Goal: Task Accomplishment & Management: Manage account settings

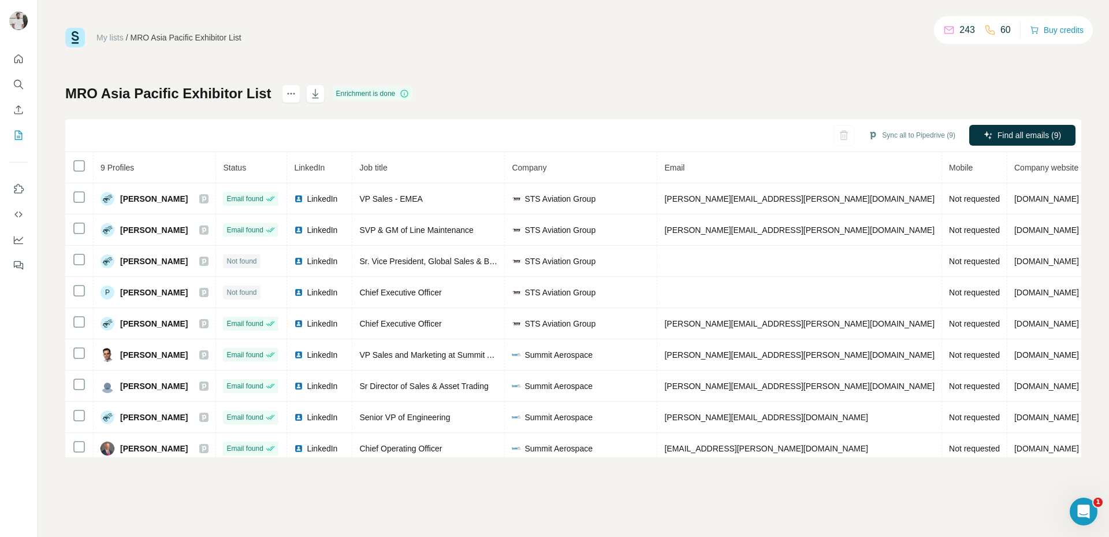
scroll to position [7, 0]
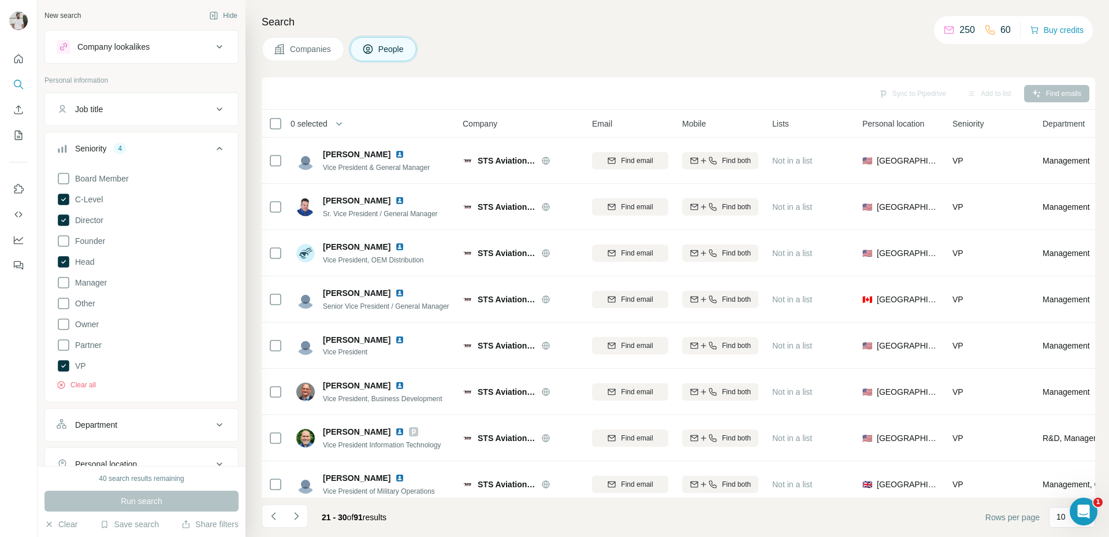
scroll to position [108, 0]
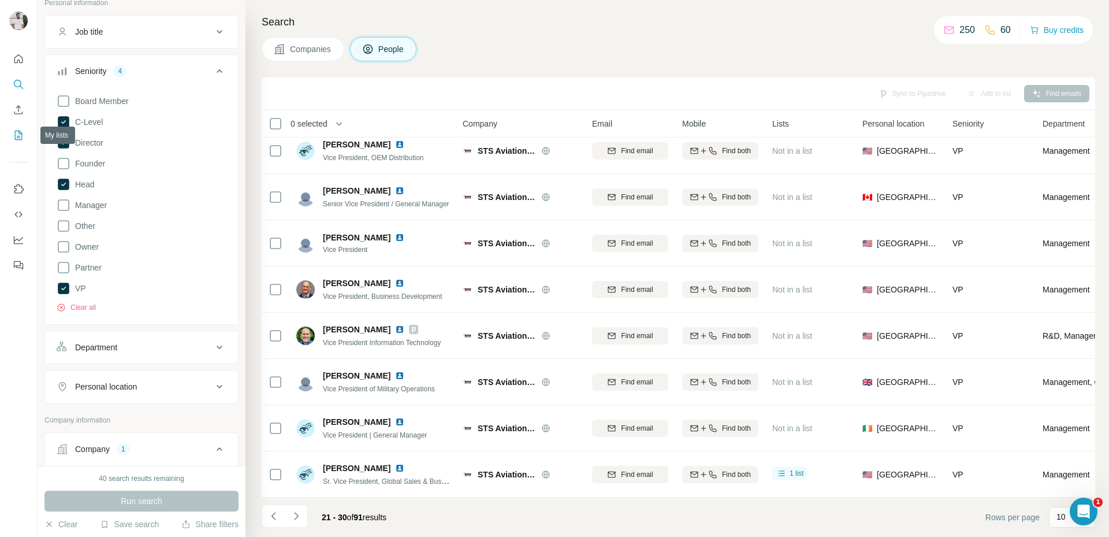
click at [18, 134] on icon "My lists" at bounding box center [19, 135] width 12 height 12
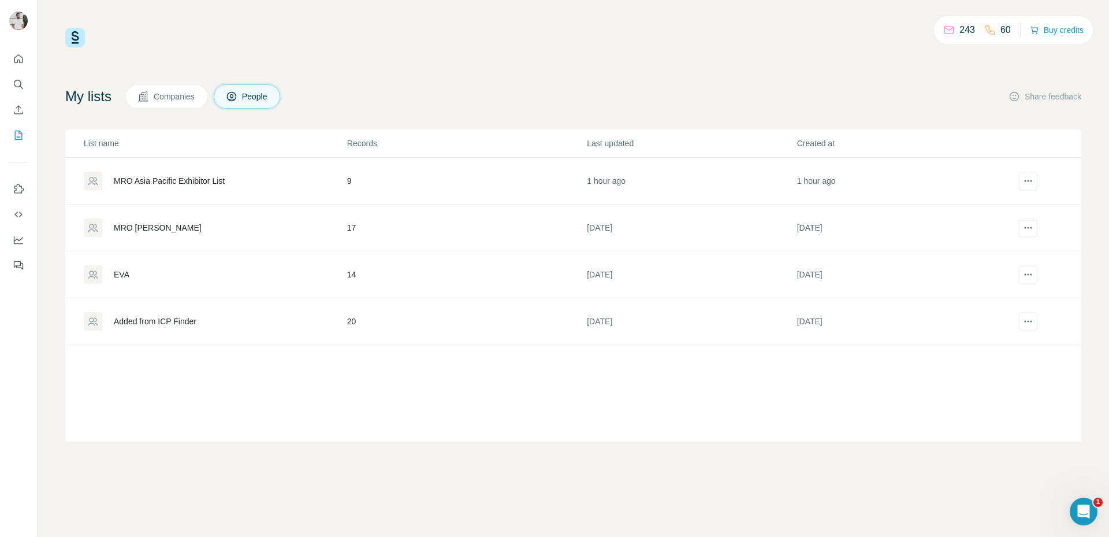
click at [129, 223] on div "MRO Aisa" at bounding box center [158, 228] width 88 height 12
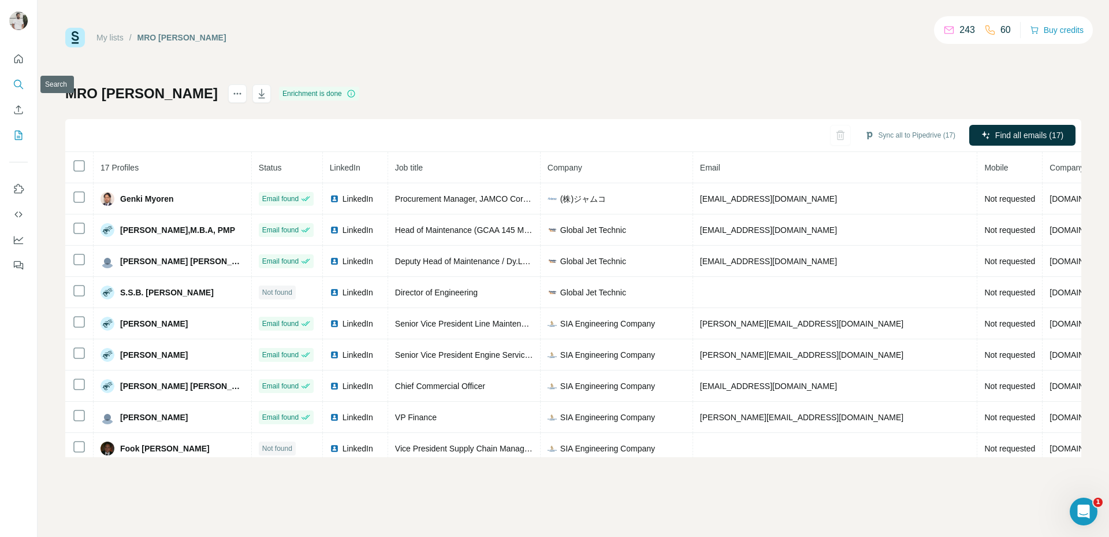
click at [16, 80] on icon "Search" at bounding box center [19, 85] width 12 height 12
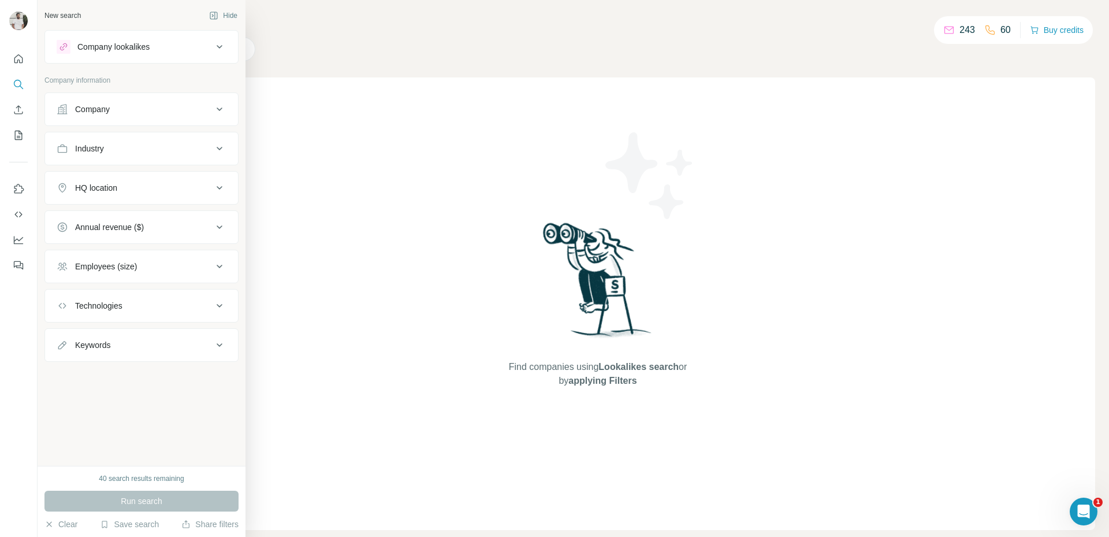
click at [86, 99] on button "Company" at bounding box center [141, 109] width 193 height 28
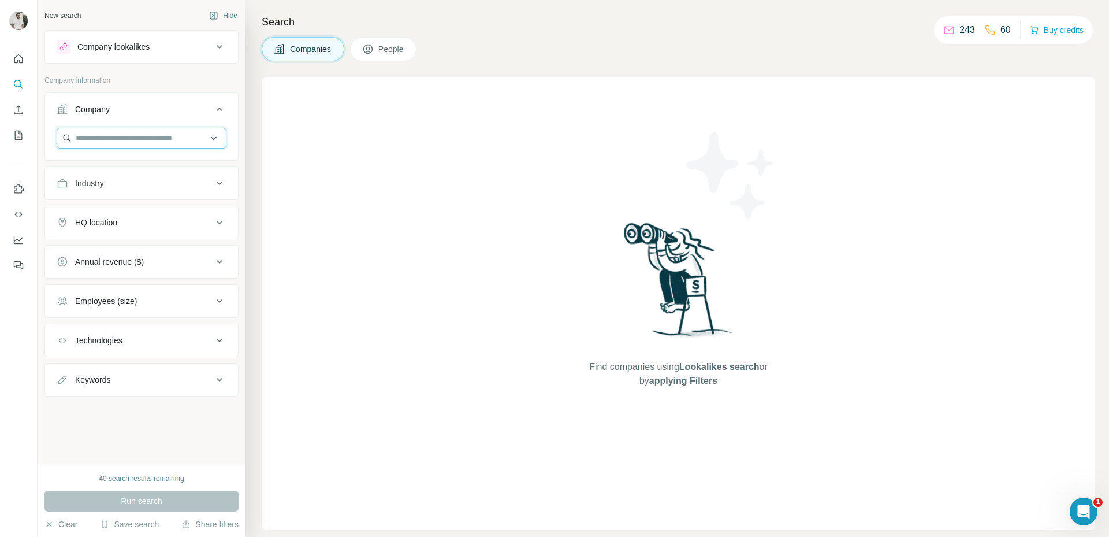
click at [117, 139] on input "text" at bounding box center [142, 138] width 170 height 21
click at [166, 129] on input "text" at bounding box center [142, 138] width 170 height 21
paste input "**********"
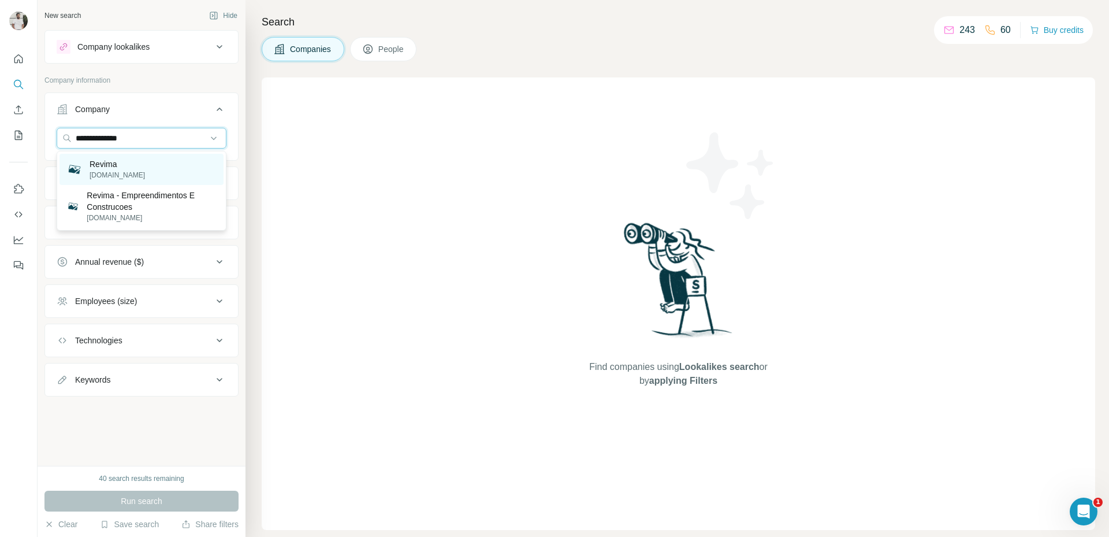
type input "**********"
click at [154, 173] on div "Revima revima.com" at bounding box center [141, 169] width 164 height 31
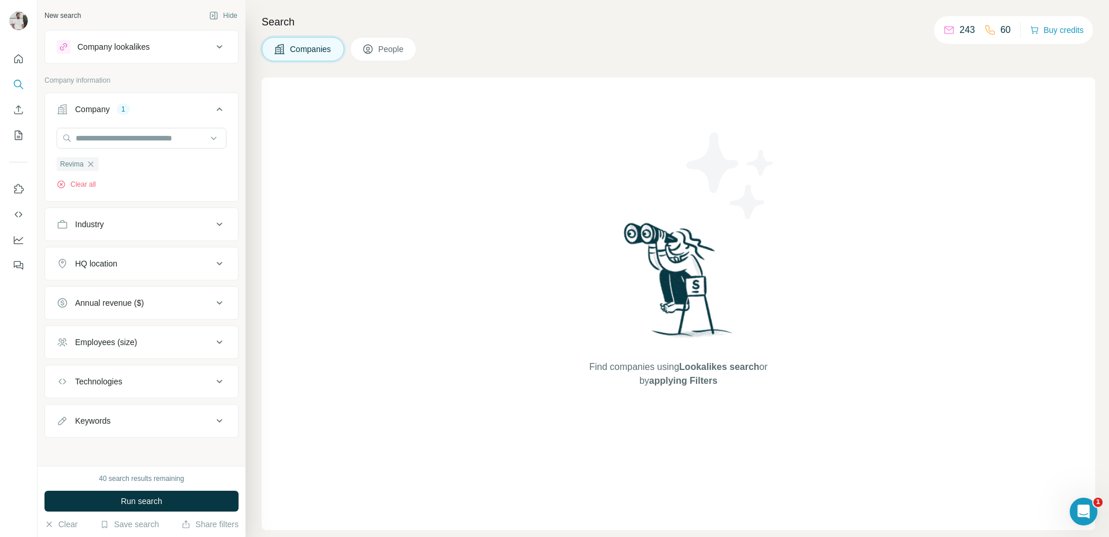
click at [396, 52] on span "People" at bounding box center [391, 49] width 27 height 12
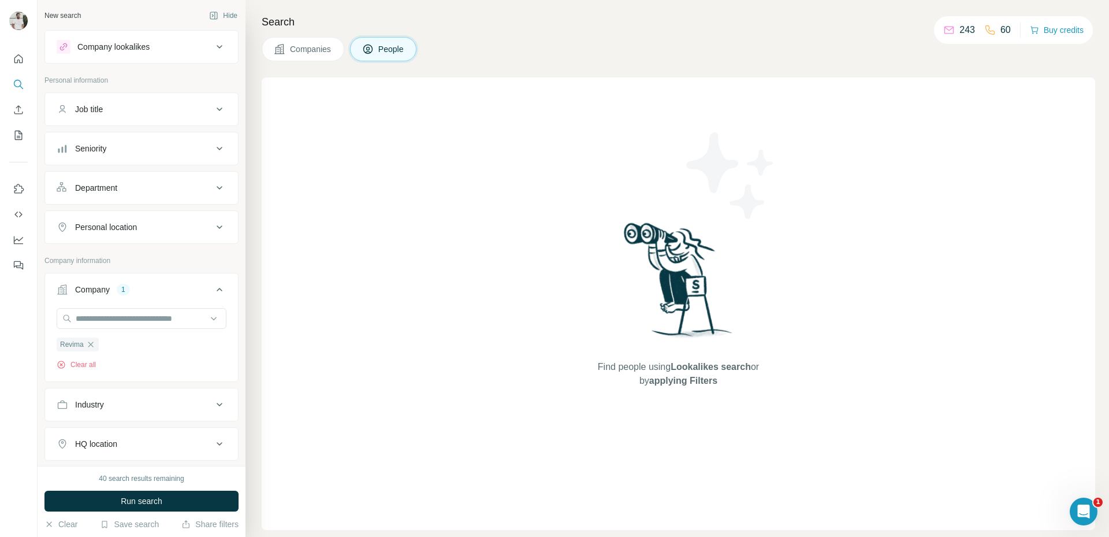
click at [135, 141] on button "Seniority" at bounding box center [141, 149] width 193 height 28
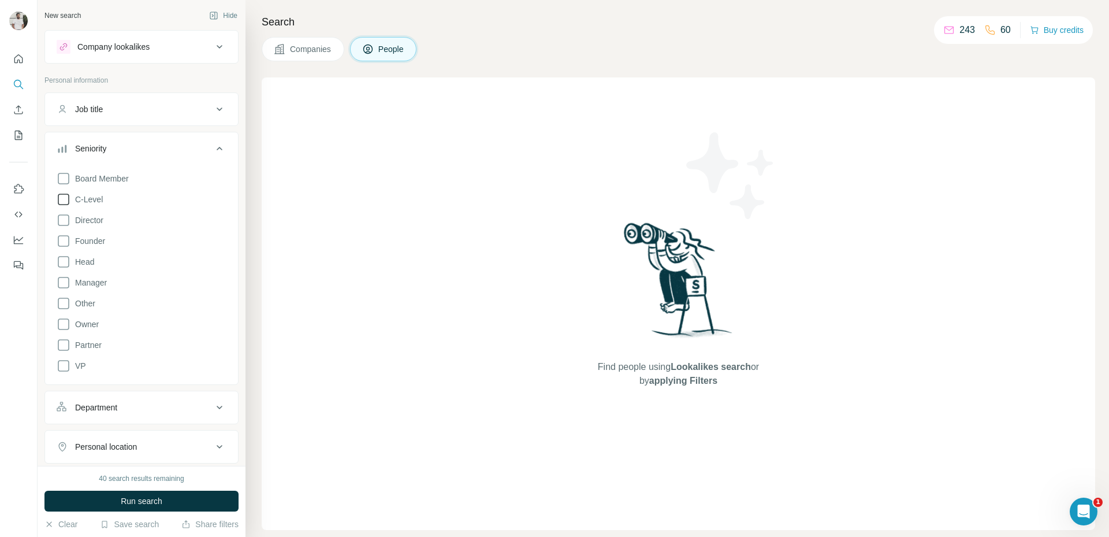
click at [94, 200] on span "C-Level" at bounding box center [86, 199] width 32 height 12
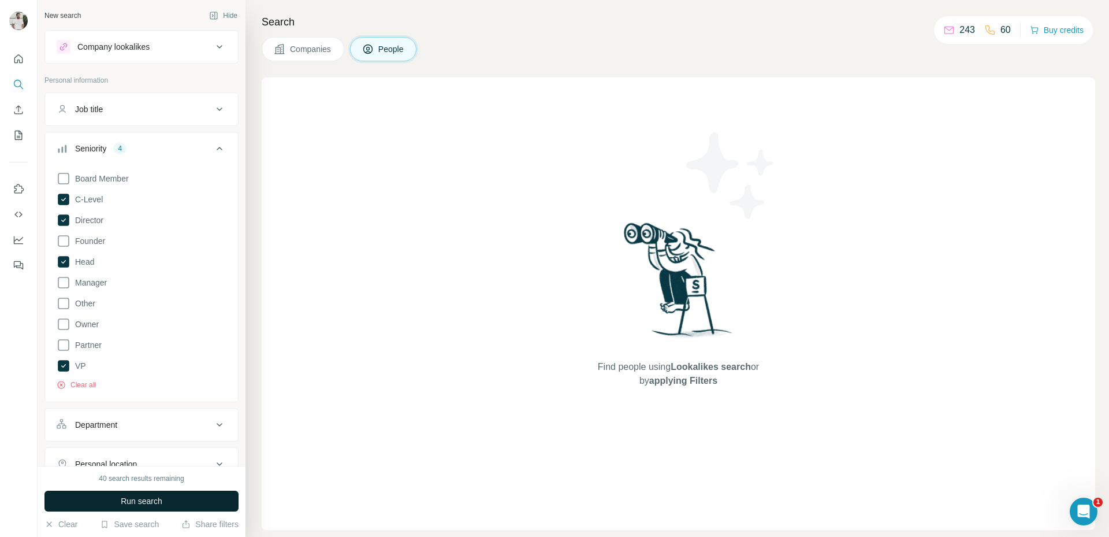
click at [140, 502] on span "Run search" at bounding box center [142, 501] width 42 height 12
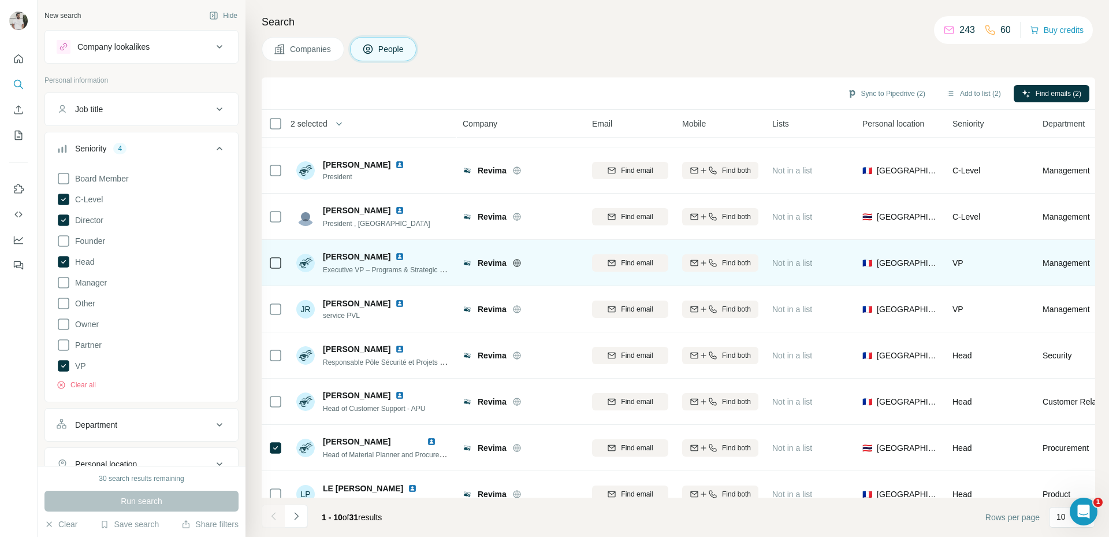
scroll to position [108, 0]
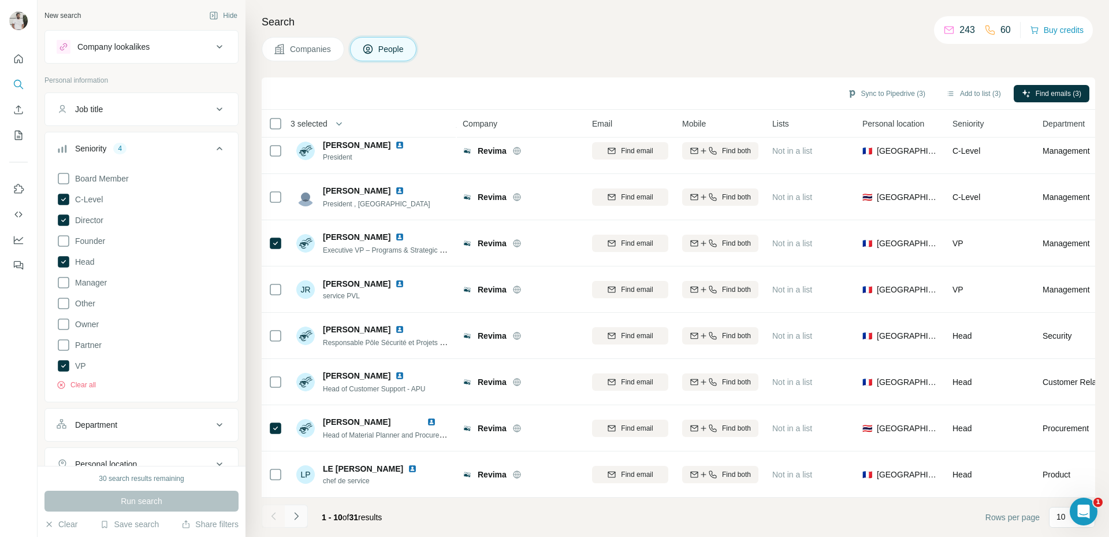
click at [294, 513] on icon "Navigate to next page" at bounding box center [297, 516] width 12 height 12
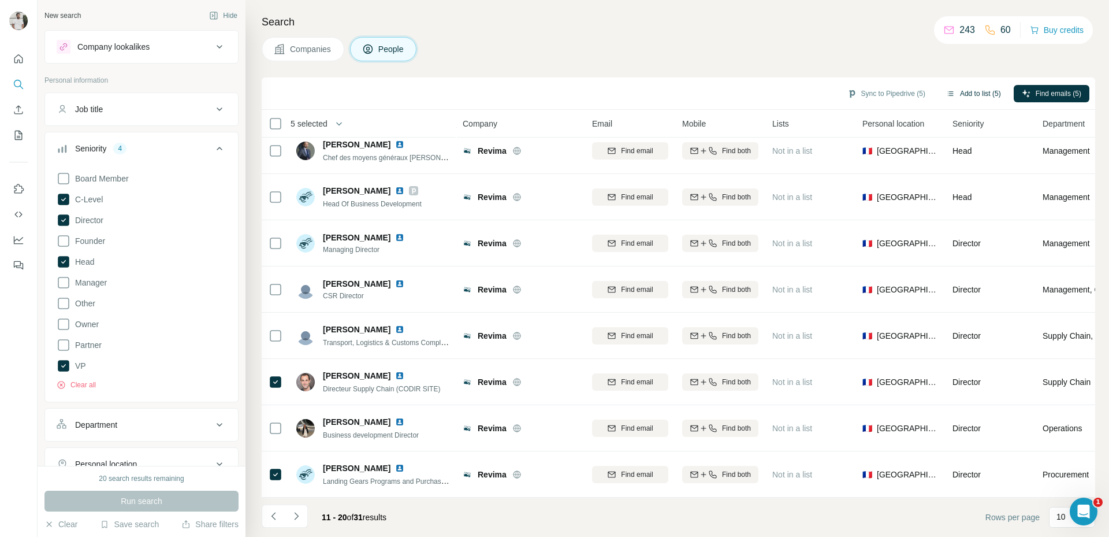
click at [977, 92] on button "Add to list (5)" at bounding box center [973, 93] width 71 height 17
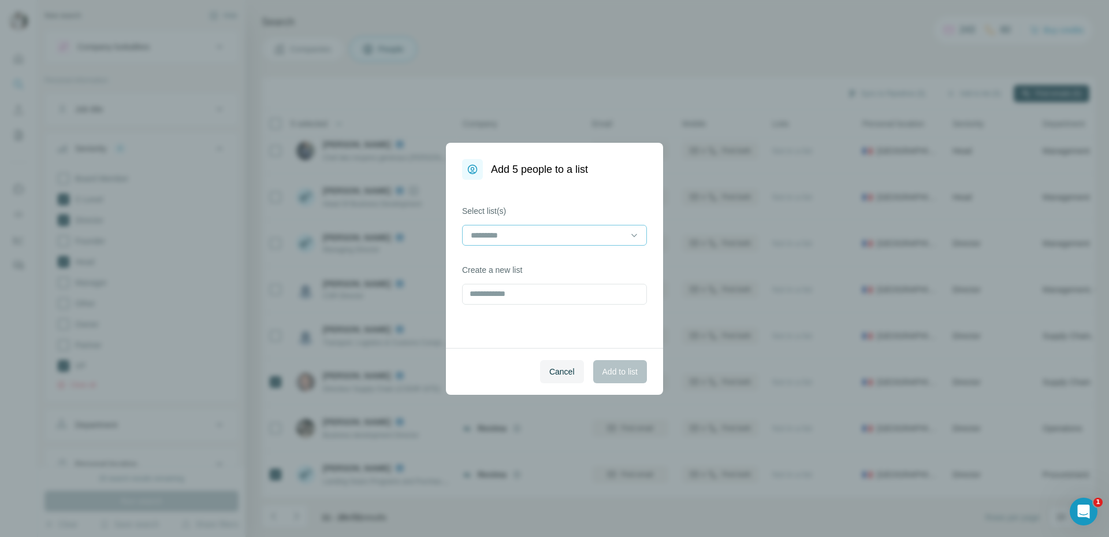
click at [497, 235] on input at bounding box center [548, 235] width 156 height 13
click at [505, 263] on p "MRO Asia Pacific Exhibitor List" at bounding box center [527, 261] width 111 height 12
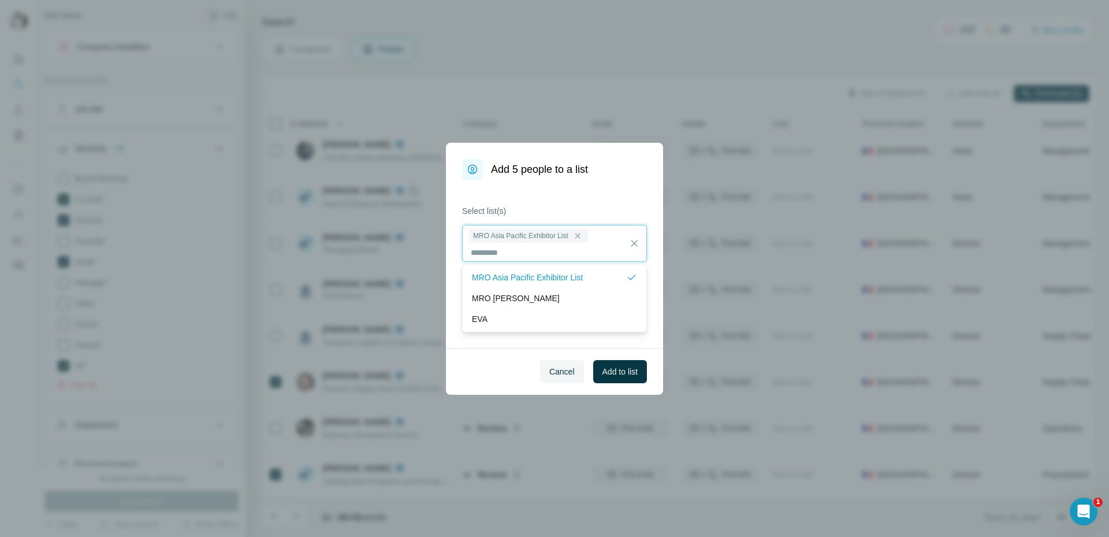
scroll to position [1, 0]
click at [632, 351] on div "Cancel Add to list" at bounding box center [554, 371] width 217 height 47
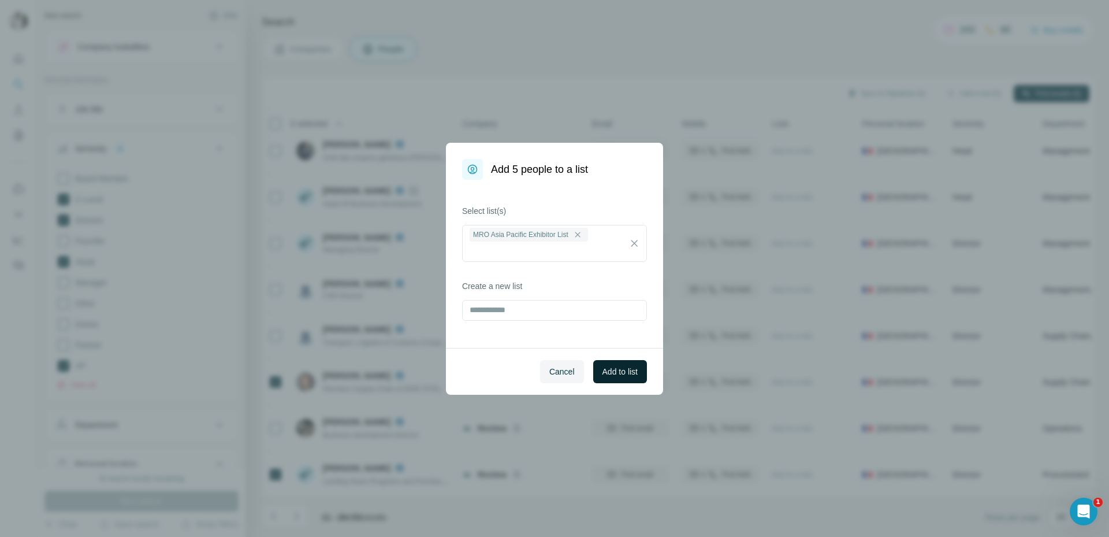
click at [630, 366] on span "Add to list" at bounding box center [619, 372] width 35 height 12
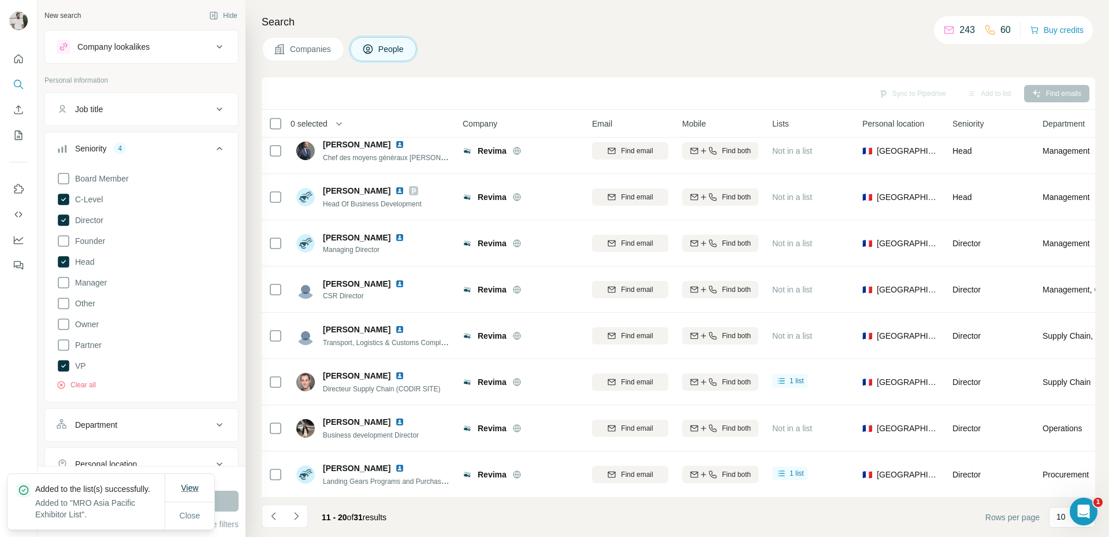
click at [187, 483] on span "View" at bounding box center [189, 487] width 17 height 9
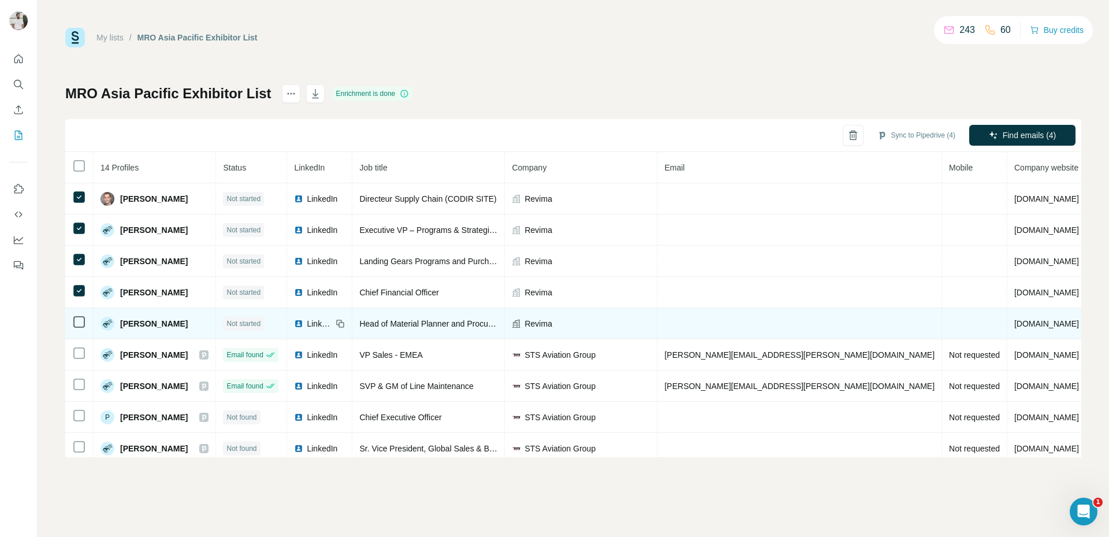
click at [87, 326] on td at bounding box center [79, 323] width 28 height 31
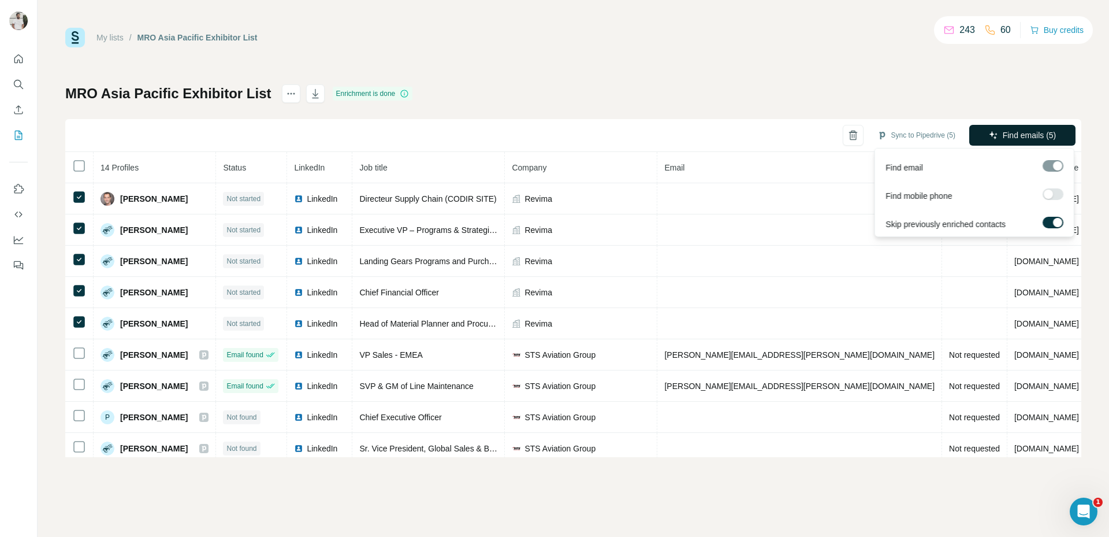
click at [1029, 138] on span "Find emails (5)" at bounding box center [1030, 135] width 54 height 12
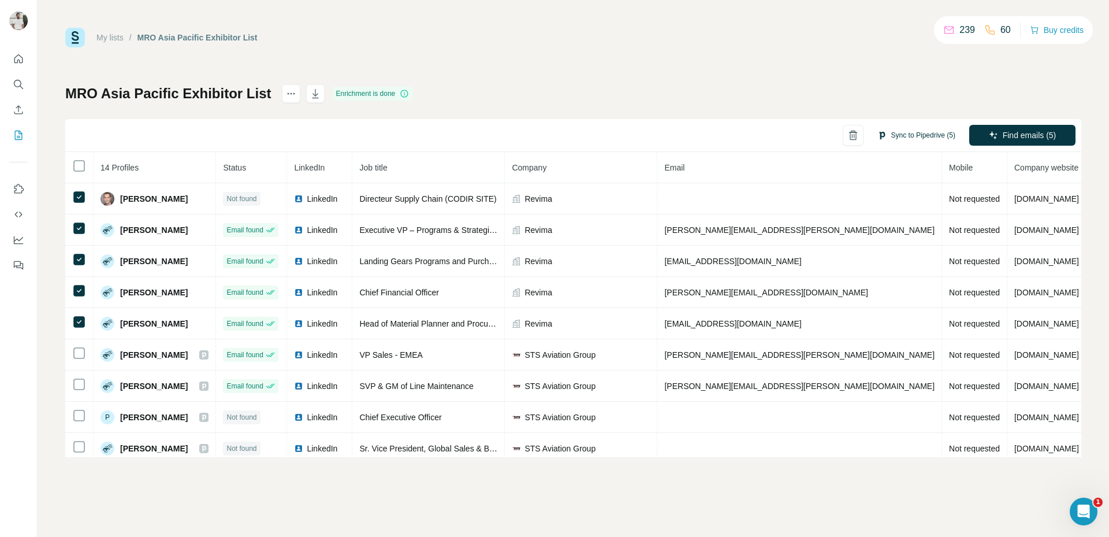
click at [913, 136] on button "Sync to Pipedrive (5)" at bounding box center [916, 134] width 94 height 17
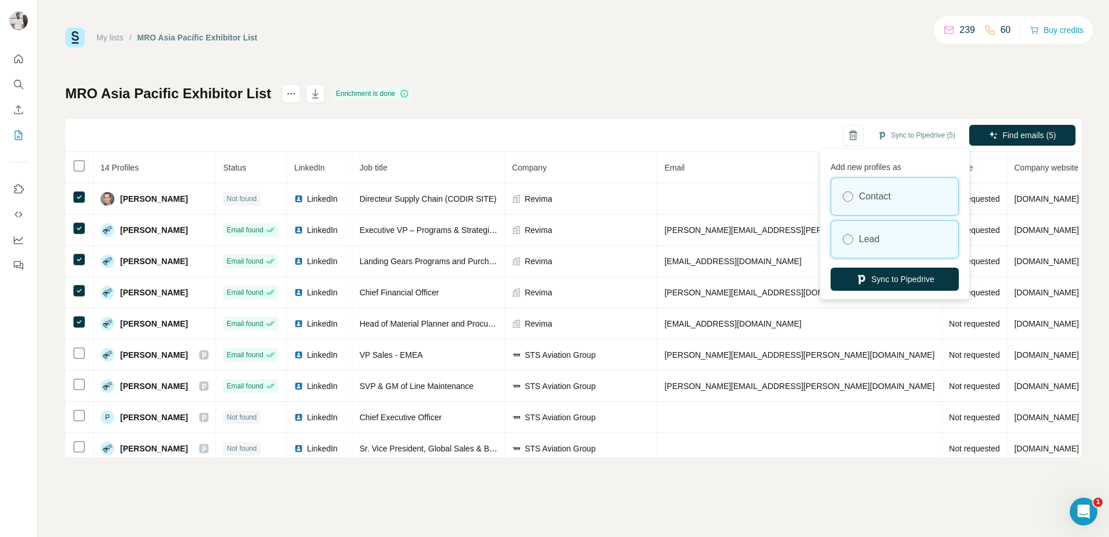
click at [884, 237] on div "Lead" at bounding box center [894, 239] width 127 height 37
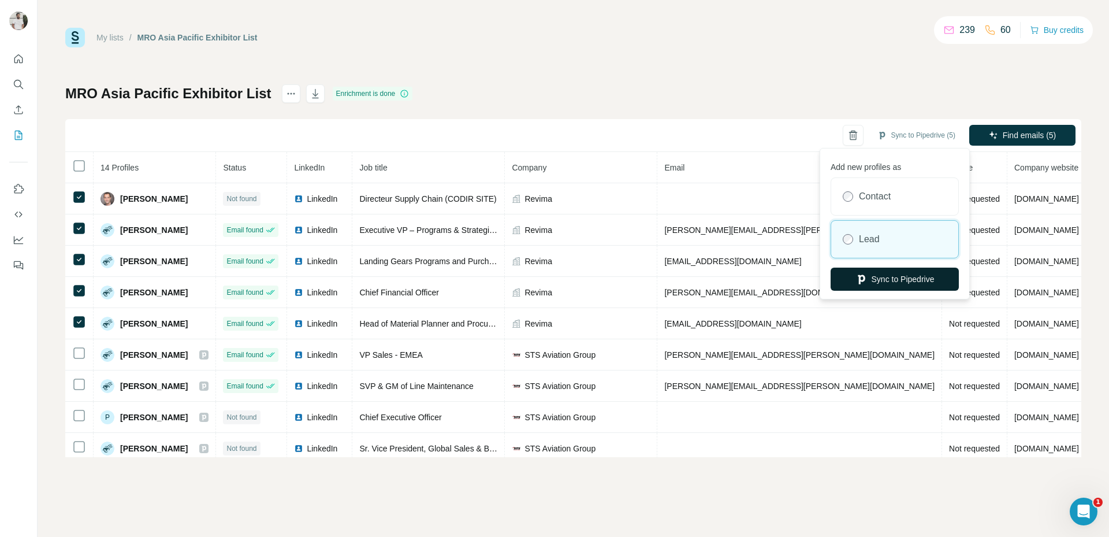
click at [888, 283] on button "Sync to Pipedrive" at bounding box center [895, 278] width 128 height 23
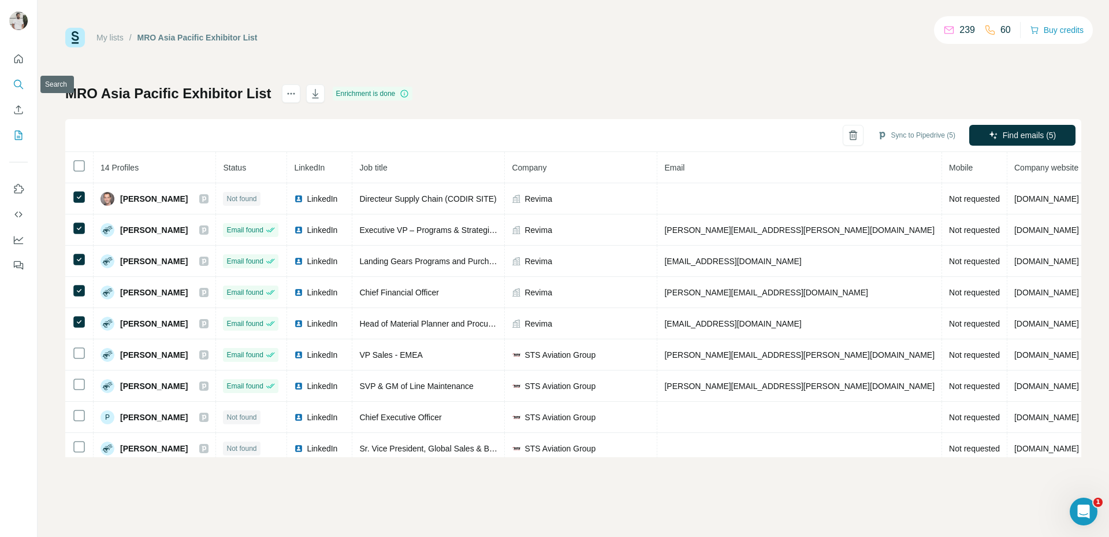
click at [23, 79] on icon "Search" at bounding box center [19, 85] width 12 height 12
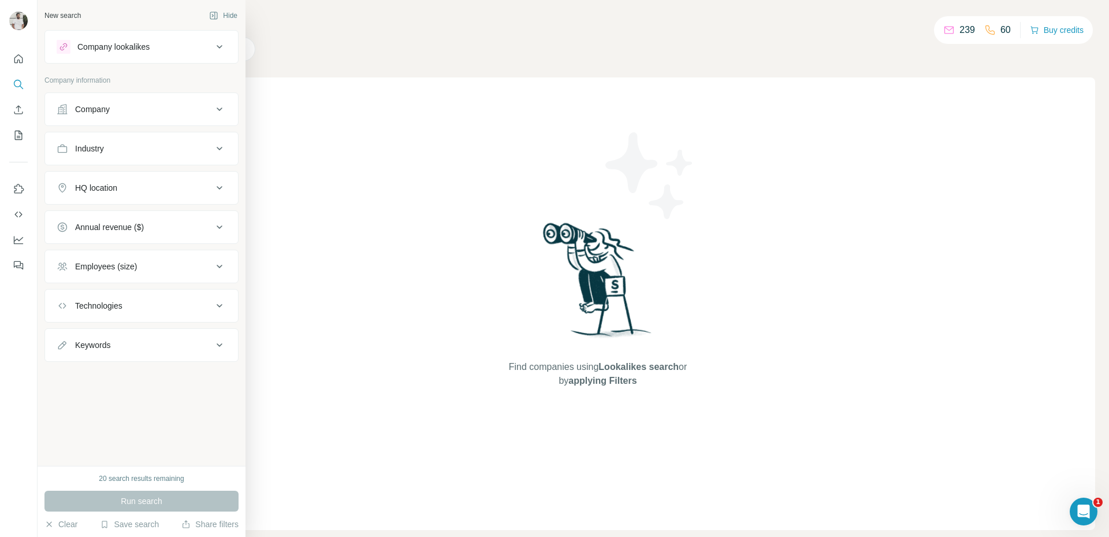
click at [101, 101] on button "Company" at bounding box center [141, 109] width 193 height 28
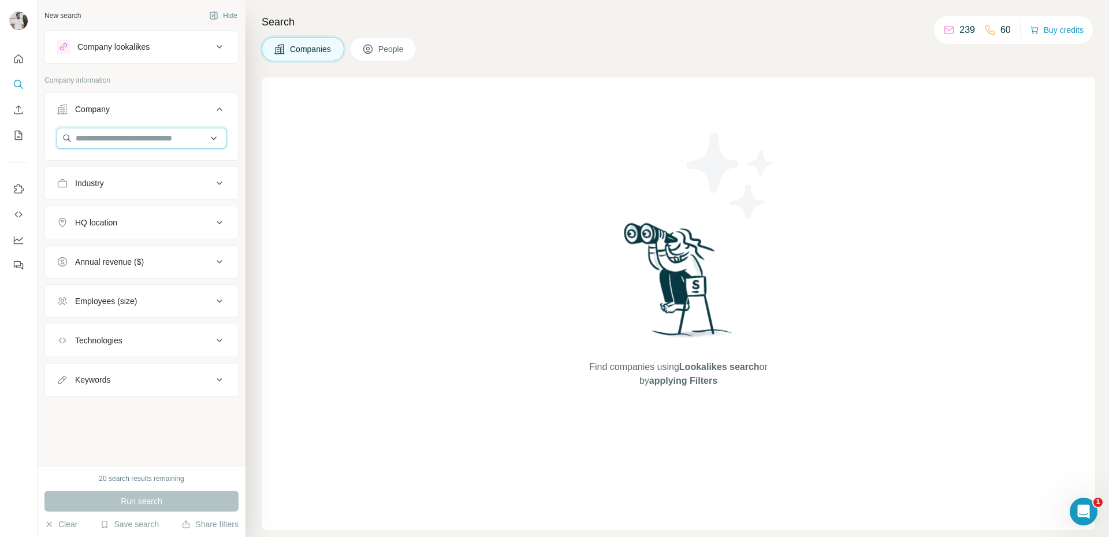
click at [121, 137] on input "text" at bounding box center [142, 138] width 170 height 21
paste input "**********"
click at [137, 132] on input "**********" at bounding box center [142, 138] width 170 height 21
paste input "text"
type input "**********"
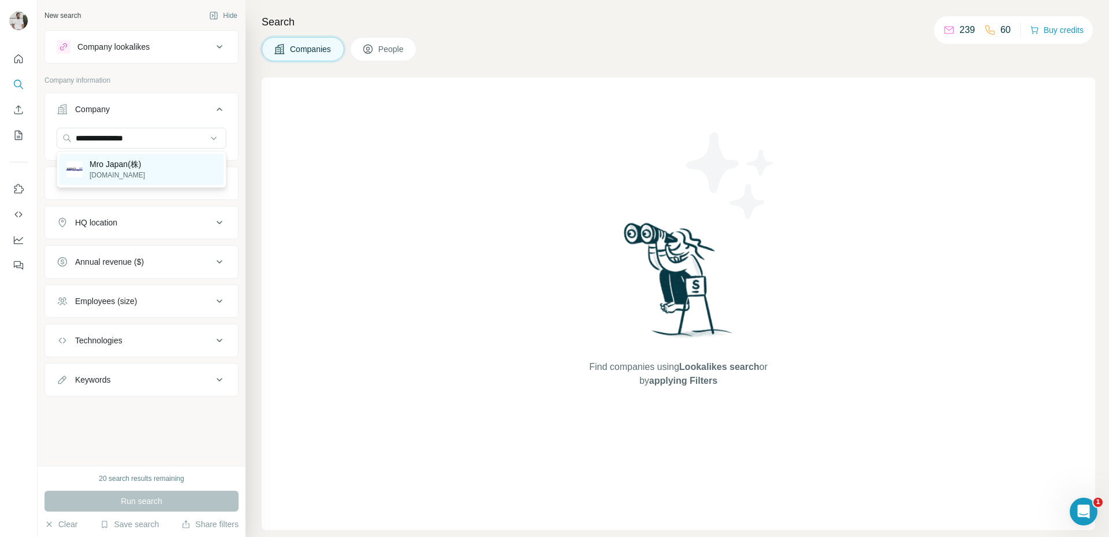
click at [169, 168] on div "Mro Japan(株) mrojpn.co.jp" at bounding box center [141, 169] width 164 height 31
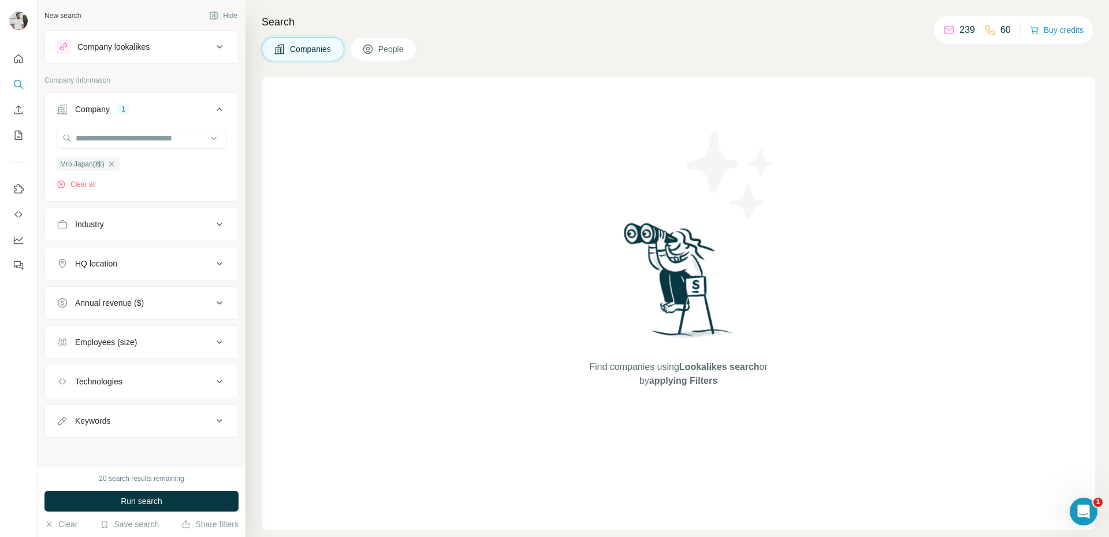
click at [385, 46] on span "People" at bounding box center [391, 49] width 27 height 12
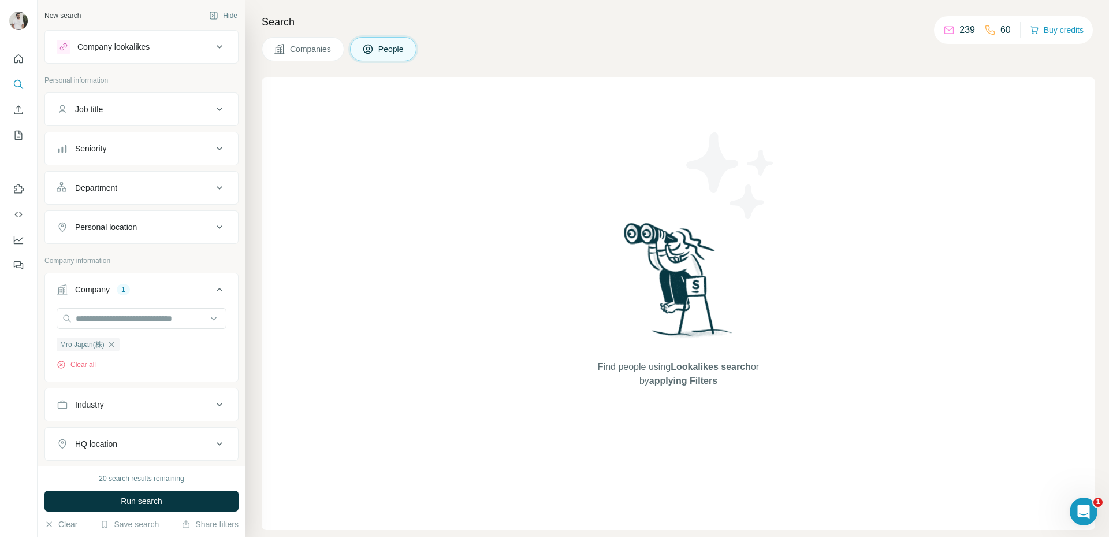
click at [95, 146] on div "Seniority" at bounding box center [90, 149] width 31 height 12
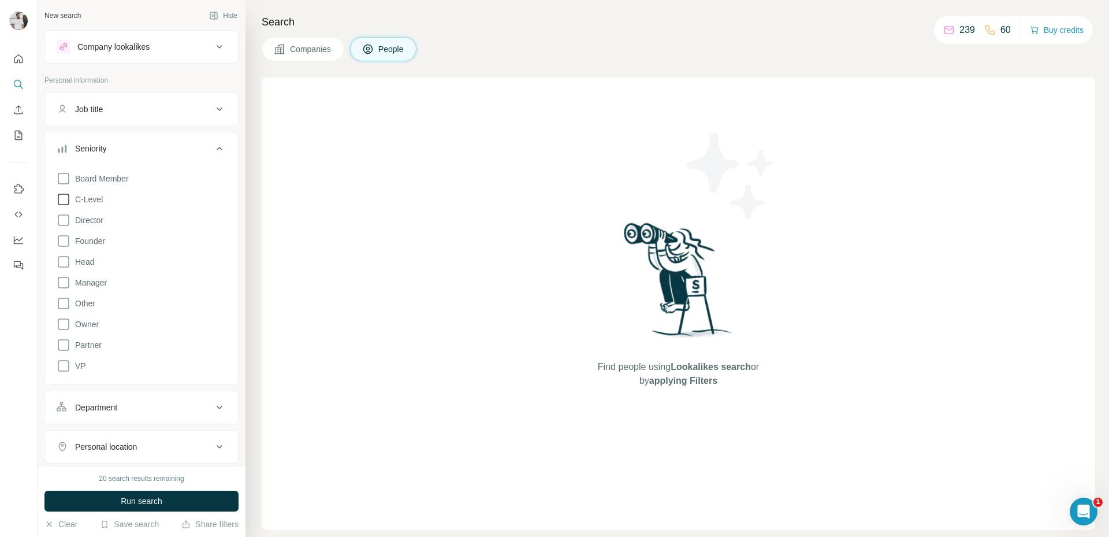
drag, startPoint x: 101, startPoint y: 195, endPoint x: 98, endPoint y: 206, distance: 11.3
click at [100, 196] on span "C-Level" at bounding box center [86, 199] width 32 height 12
click at [94, 218] on span "Director" at bounding box center [86, 220] width 33 height 12
click at [87, 256] on span "Head" at bounding box center [82, 262] width 24 height 12
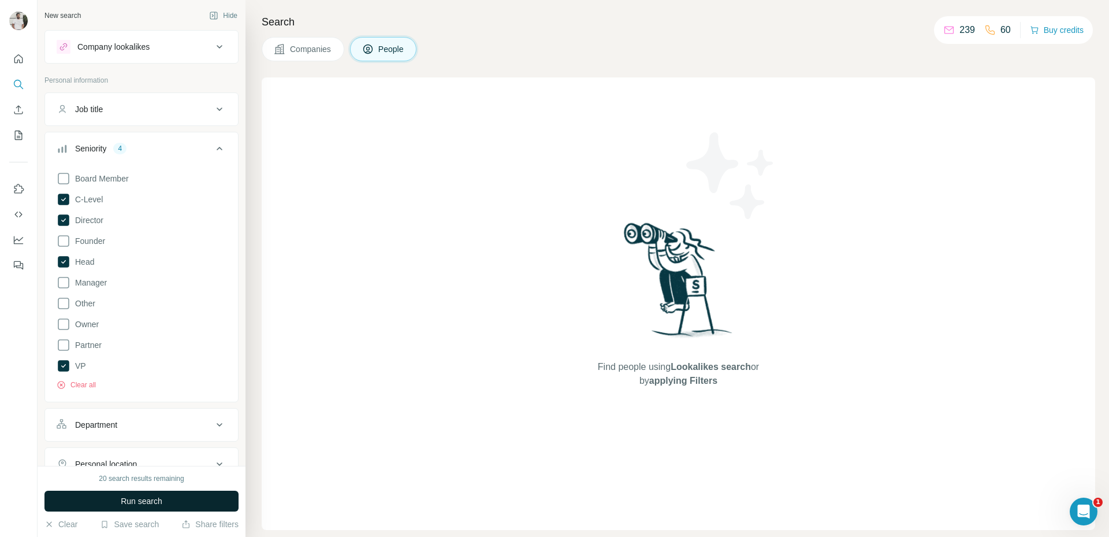
click at [157, 504] on span "Run search" at bounding box center [142, 501] width 42 height 12
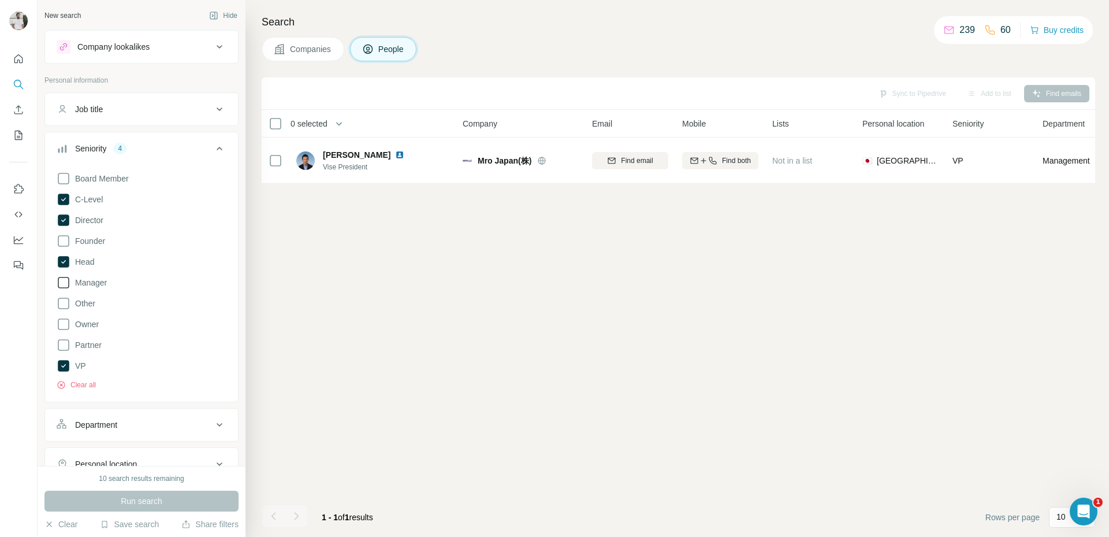
click at [74, 284] on span "Manager" at bounding box center [88, 283] width 36 height 12
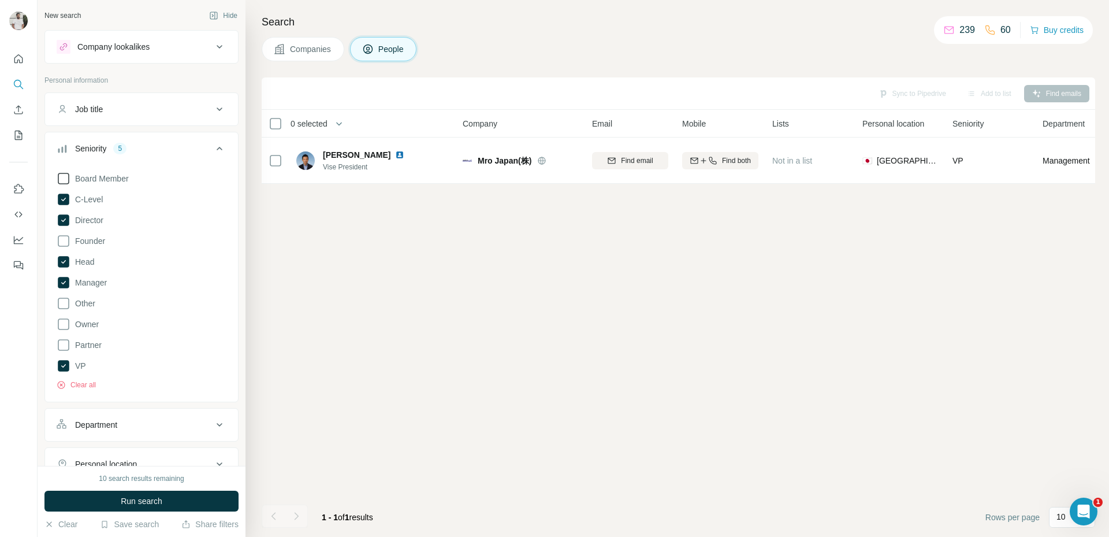
click at [115, 173] on span "Board Member" at bounding box center [99, 179] width 58 height 12
click at [193, 488] on div "10 search results remaining Run search Clear Save search Share filters" at bounding box center [142, 501] width 208 height 71
click at [196, 493] on button "Run search" at bounding box center [141, 500] width 194 height 21
click at [972, 95] on button "Add to list (1)" at bounding box center [973, 93] width 71 height 17
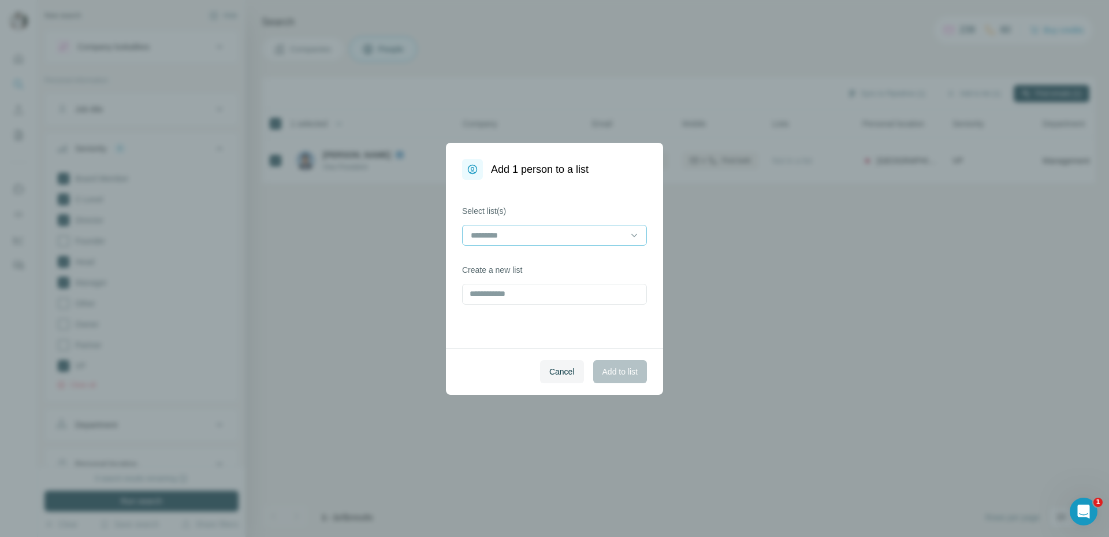
click at [512, 232] on input at bounding box center [548, 235] width 156 height 13
click at [527, 263] on p "MRO Asia Pacific Exhibitor List" at bounding box center [527, 261] width 111 height 12
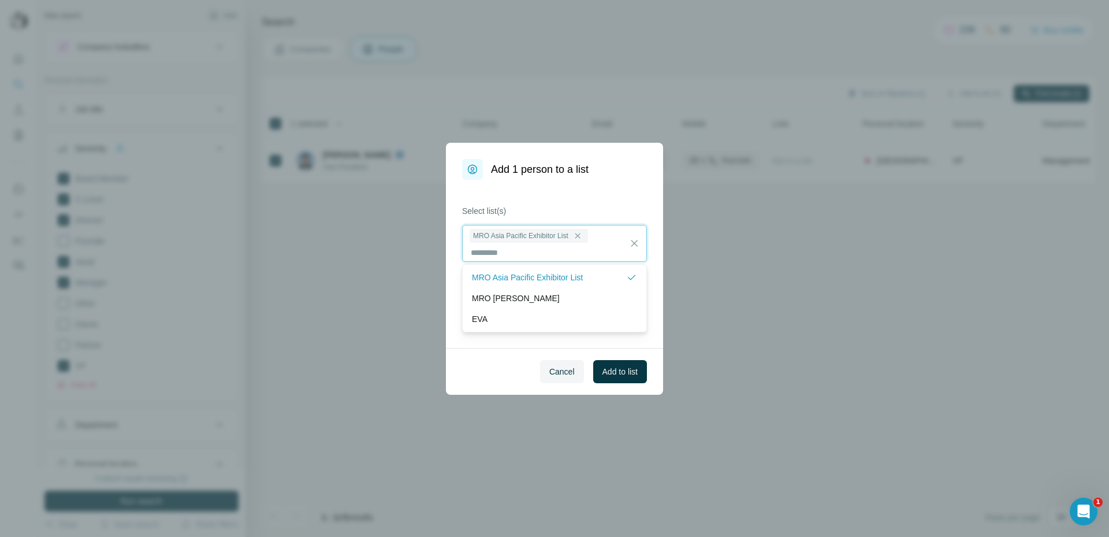
scroll to position [1, 0]
click at [637, 345] on div "Select list(s) MRO Asia Pacific Exhibitor List Create a new list" at bounding box center [554, 264] width 217 height 168
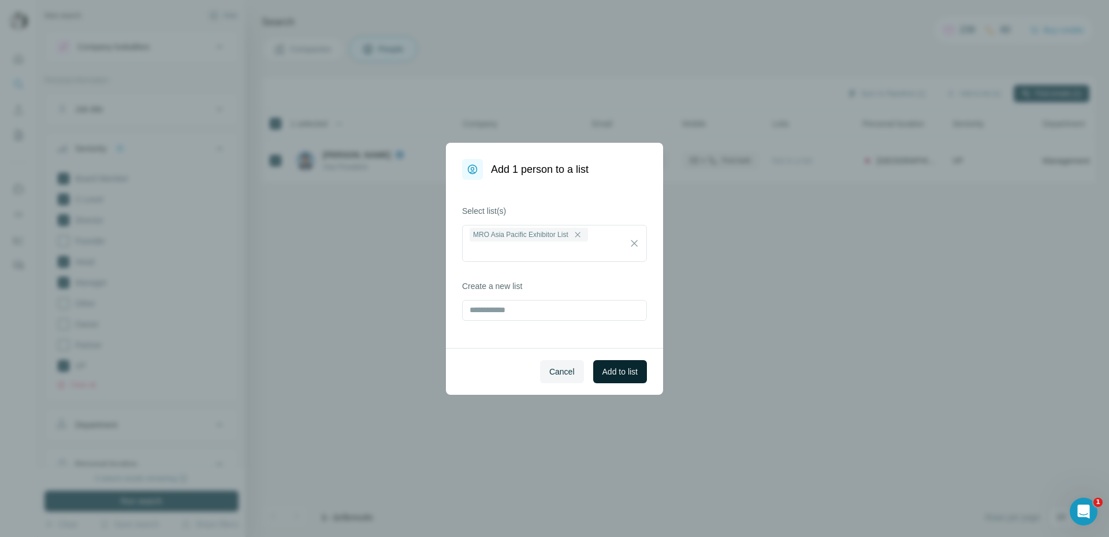
click at [624, 366] on span "Add to list" at bounding box center [619, 372] width 35 height 12
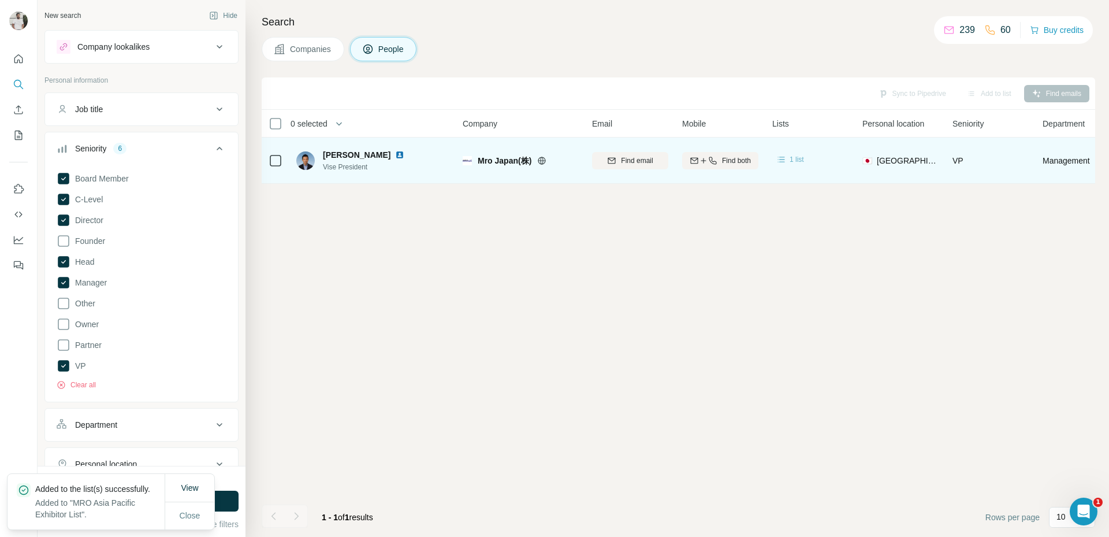
click at [786, 159] on icon at bounding box center [782, 160] width 12 height 12
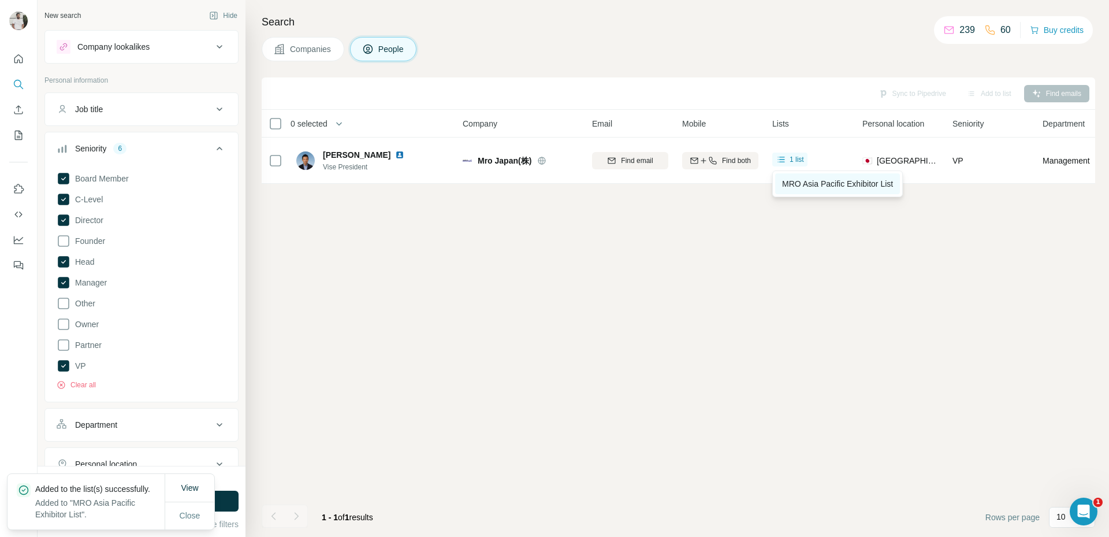
click at [807, 189] on link "MRO Asia Pacific Exhibitor List" at bounding box center [837, 183] width 125 height 21
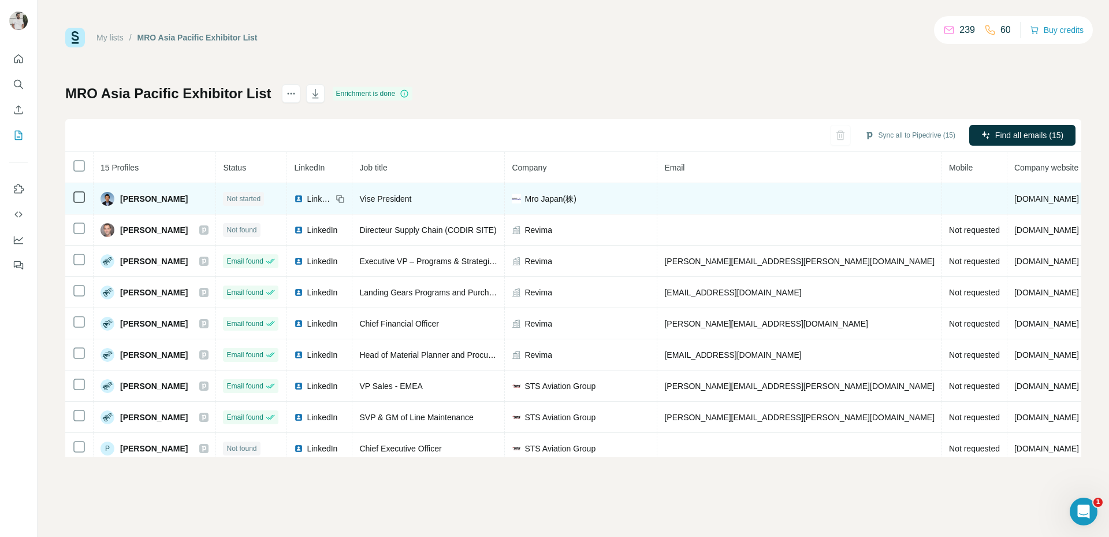
click at [85, 199] on icon at bounding box center [79, 197] width 14 height 14
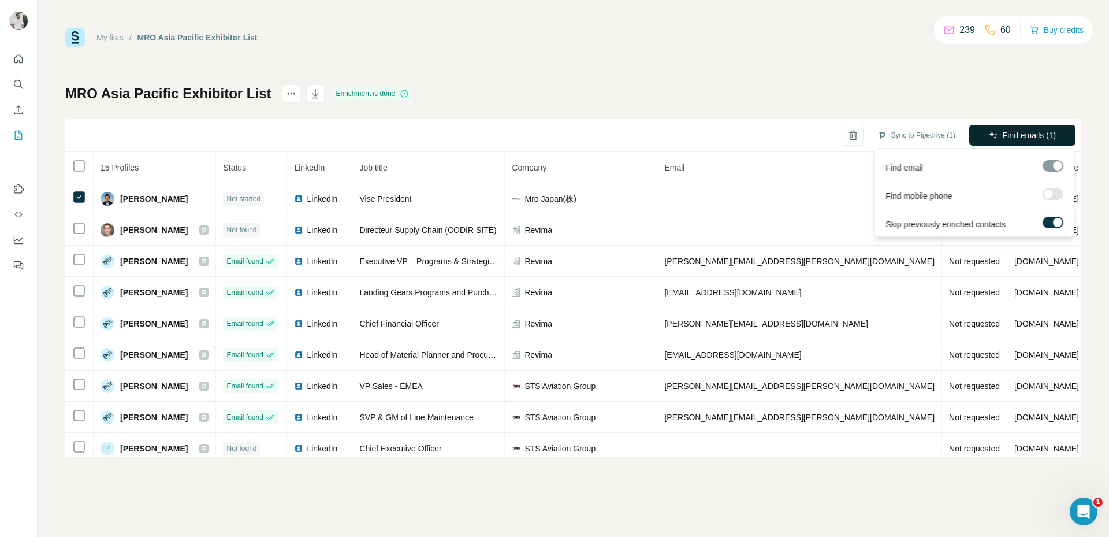
click at [989, 134] on icon "button" at bounding box center [993, 135] width 8 height 8
click at [1059, 194] on label at bounding box center [1053, 194] width 21 height 12
click at [1055, 137] on span "Find emails & mobiles (1)" at bounding box center [1009, 135] width 91 height 12
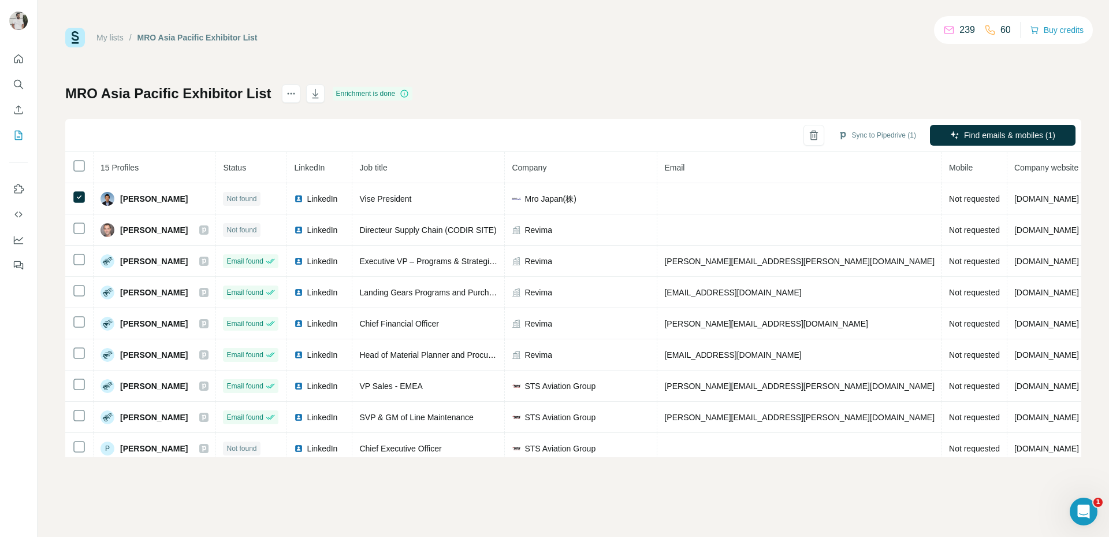
click at [570, 81] on div "My lists / MRO Asia Pacific Exhibitor List 239 60 Buy credits MRO Asia Pacific …" at bounding box center [573, 242] width 1016 height 429
click at [857, 132] on button "Sync to Pipedrive (1)" at bounding box center [877, 134] width 94 height 17
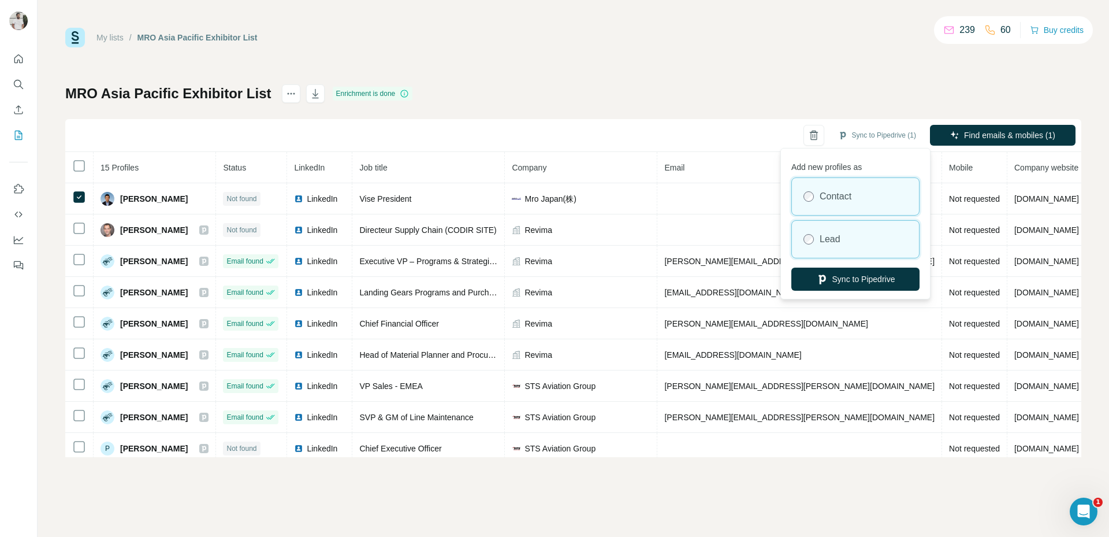
click at [834, 244] on label "Lead" at bounding box center [830, 239] width 21 height 14
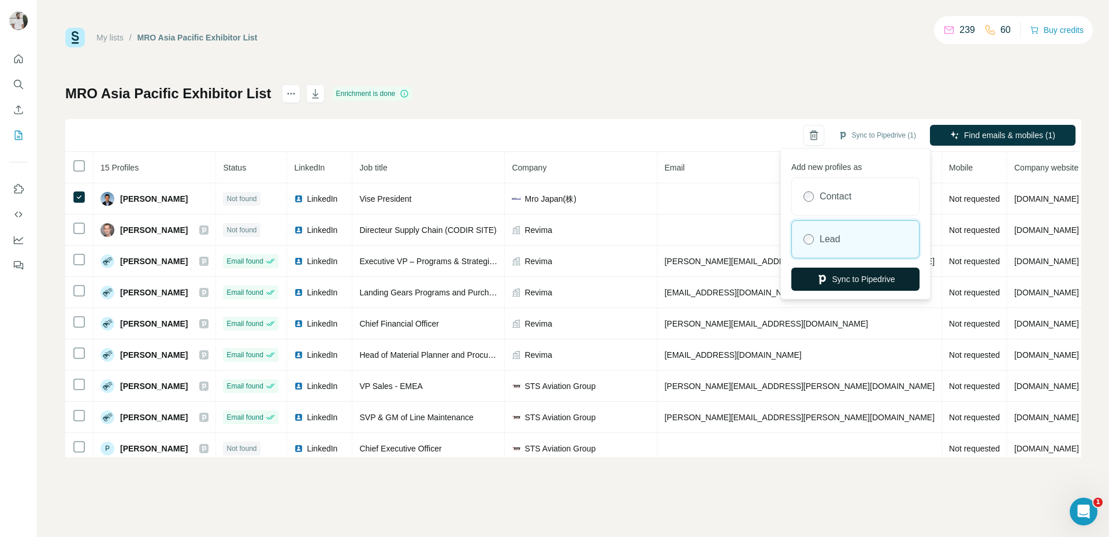
click at [850, 273] on button "Sync to Pipedrive" at bounding box center [855, 278] width 128 height 23
